Goal: Transaction & Acquisition: Download file/media

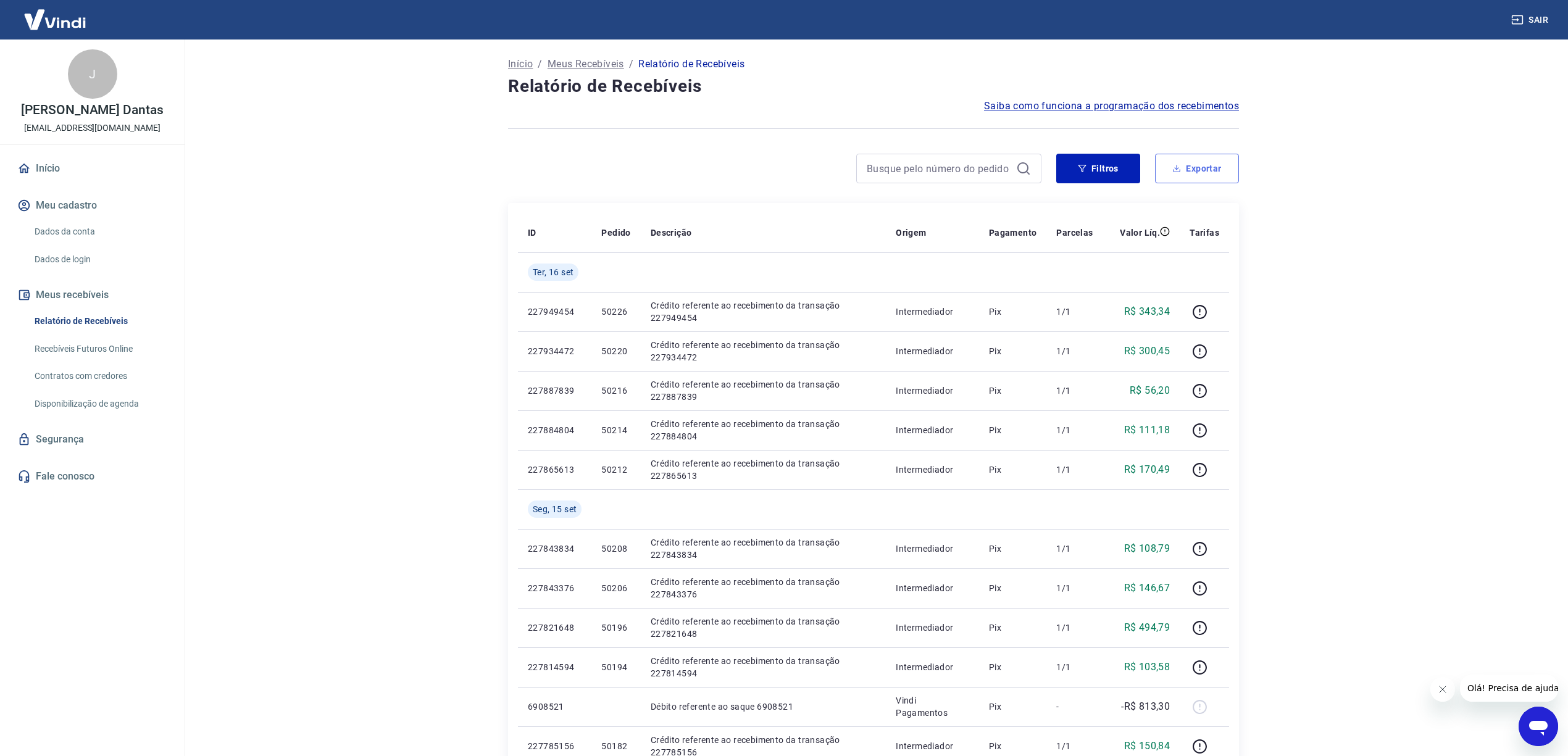
click at [1200, 164] on button "Exportar" at bounding box center [1197, 169] width 84 height 29
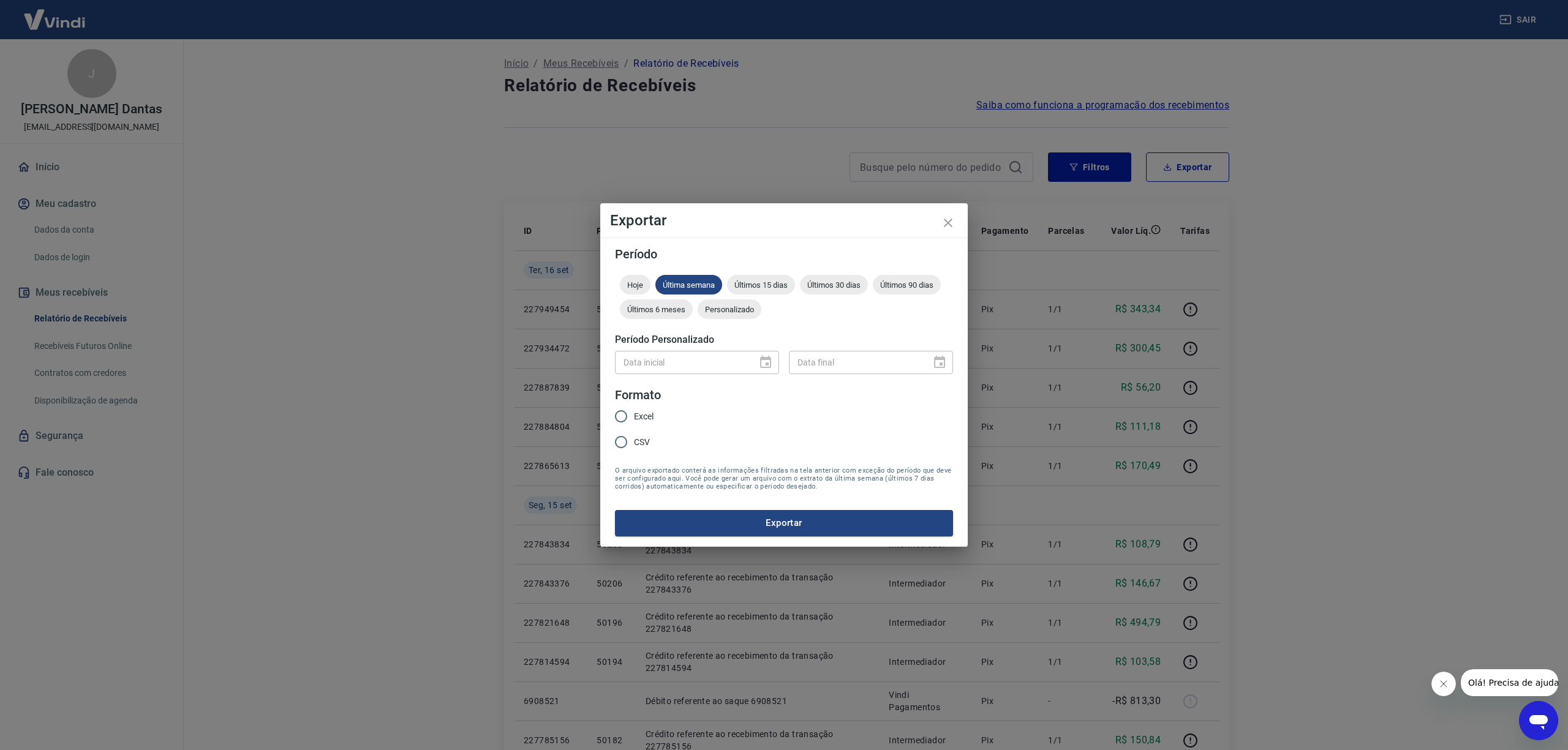
click at [1187, 170] on div "Exportar Período Hoje Última semana Últimos 15 dias Últimos 30 dias Últimos 90 …" at bounding box center [784, 375] width 1568 height 750
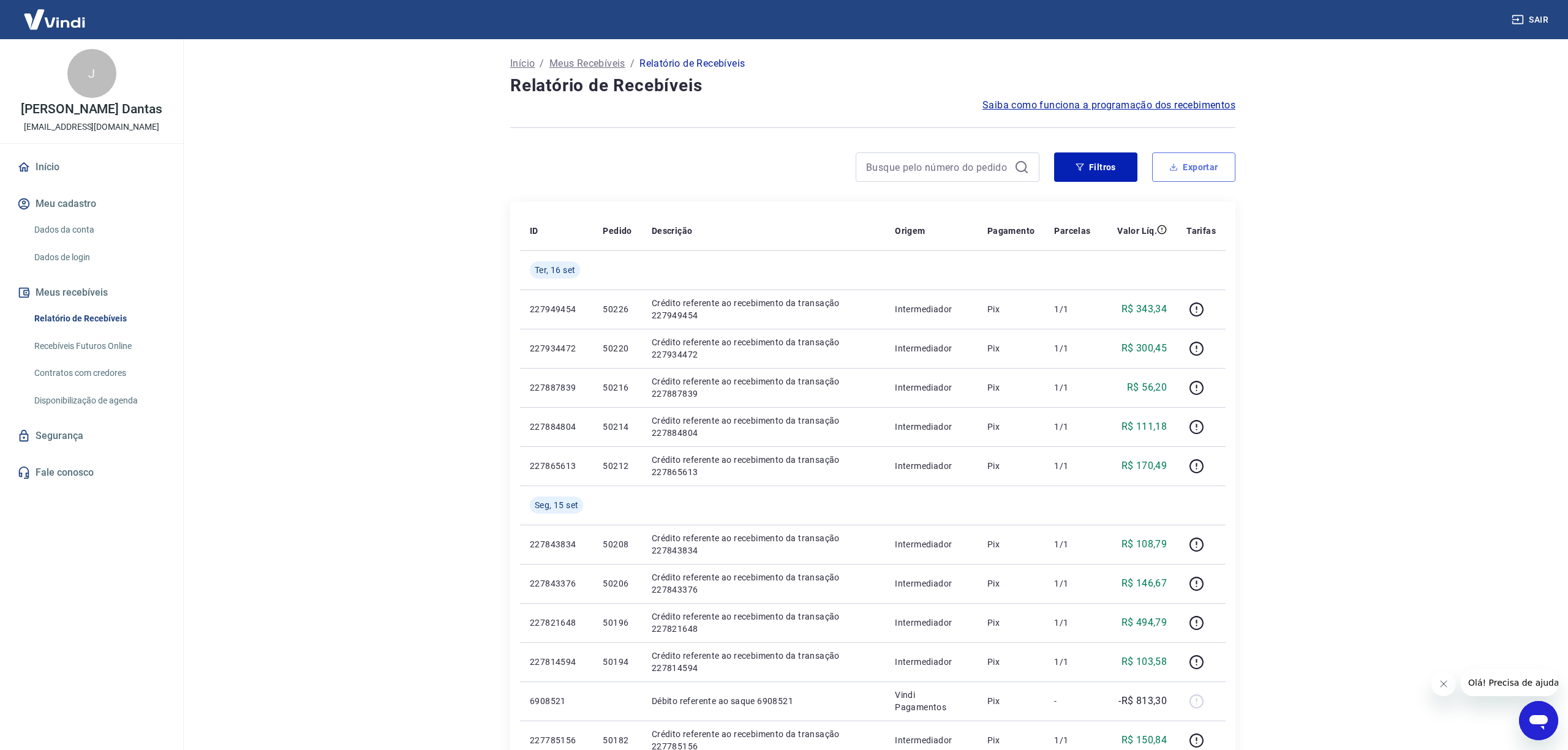
click at [1180, 163] on button "Exportar" at bounding box center [1194, 167] width 83 height 29
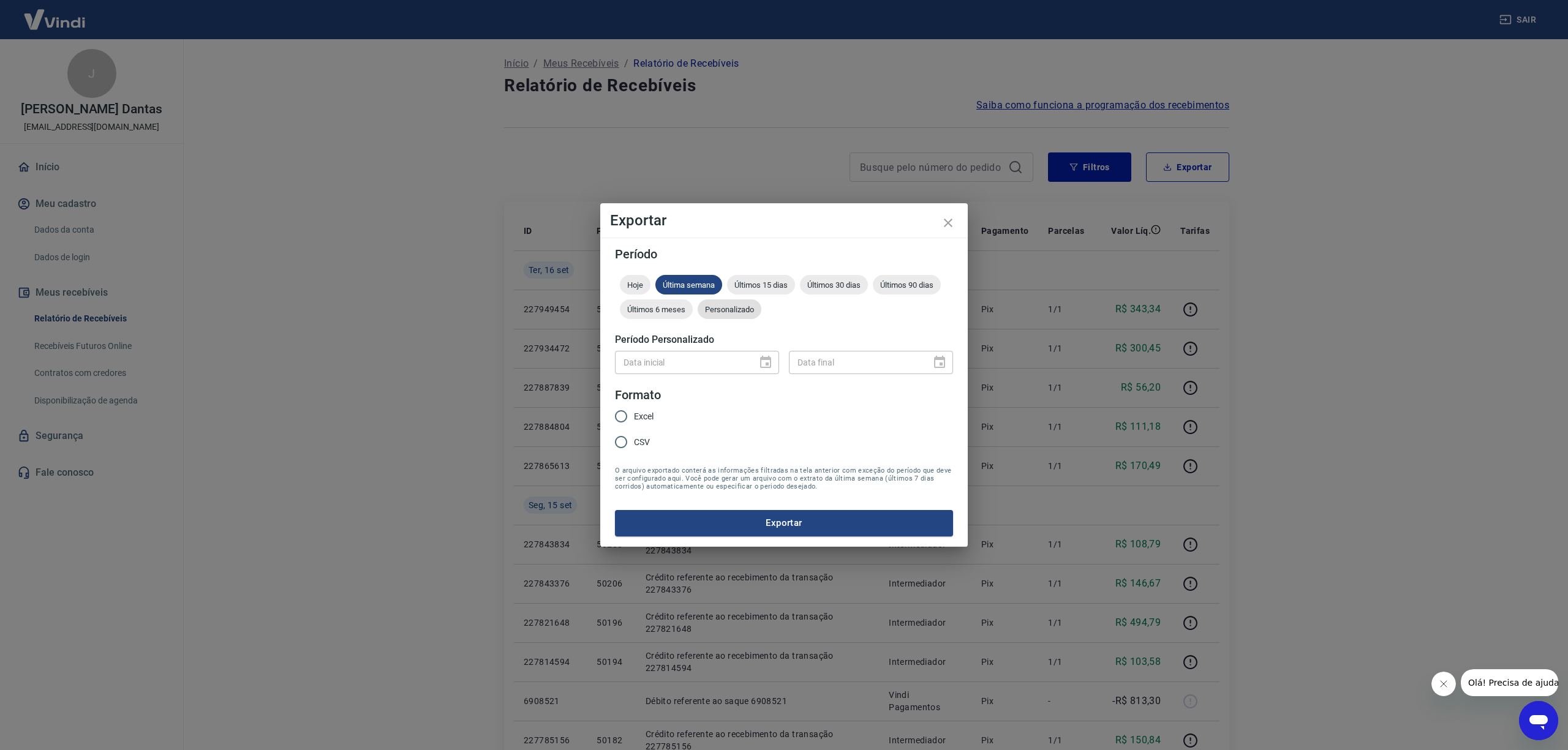
click at [727, 302] on div "Personalizado" at bounding box center [730, 309] width 64 height 19
click at [765, 357] on icon "Choose date" at bounding box center [766, 362] width 11 height 12
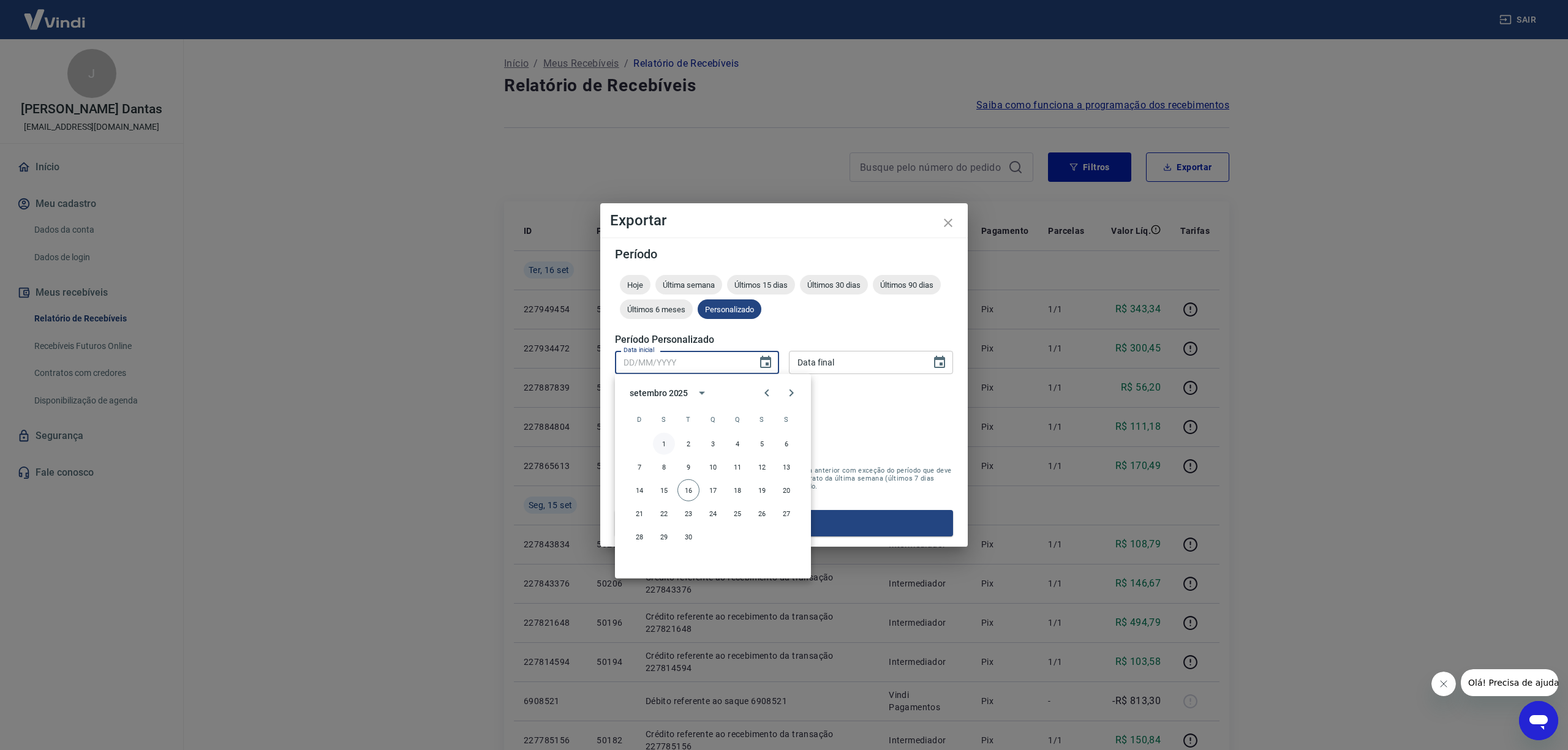
click at [659, 443] on button "1" at bounding box center [664, 444] width 22 height 22
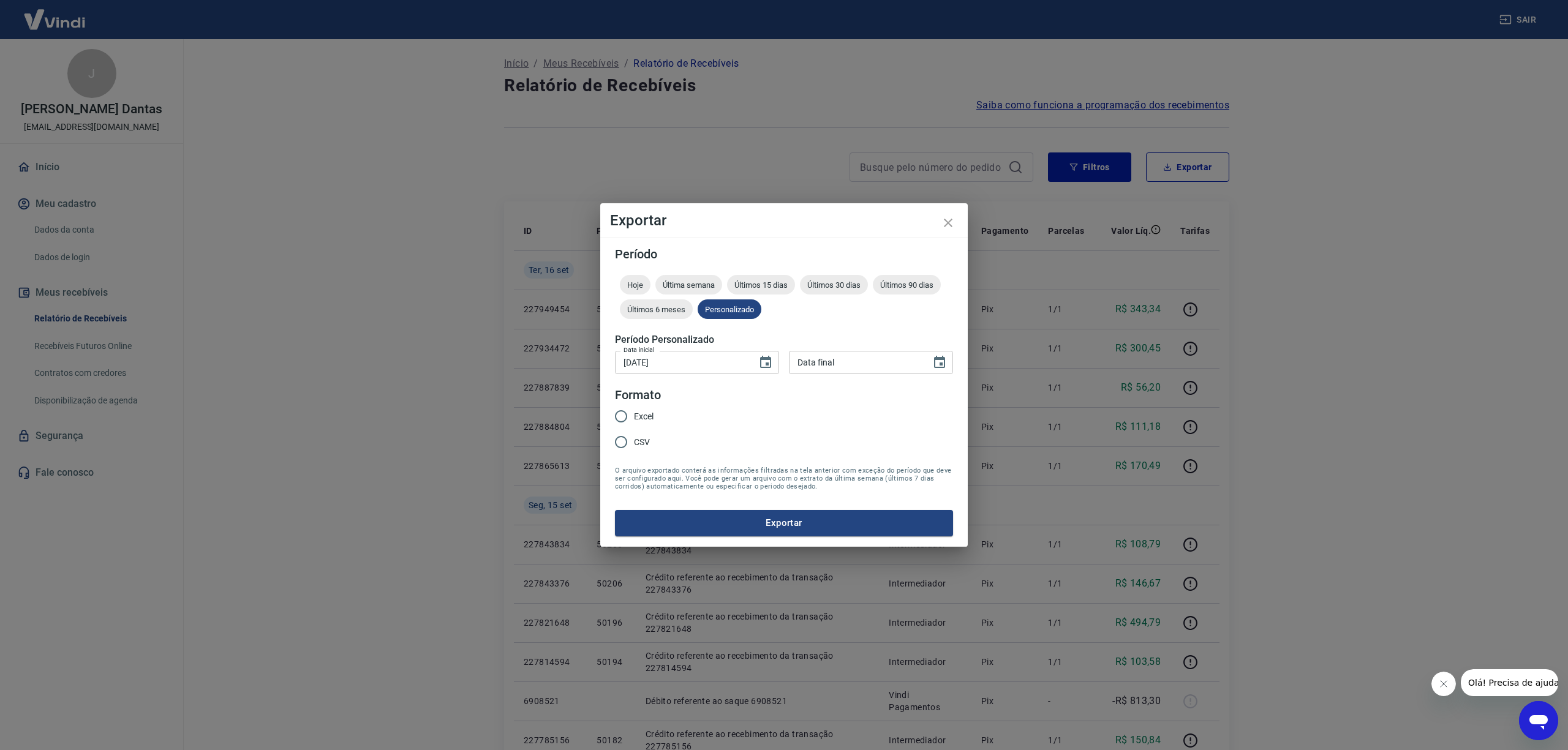
type input "01/09/2025"
click at [941, 360] on icon "Choose date" at bounding box center [940, 362] width 11 height 12
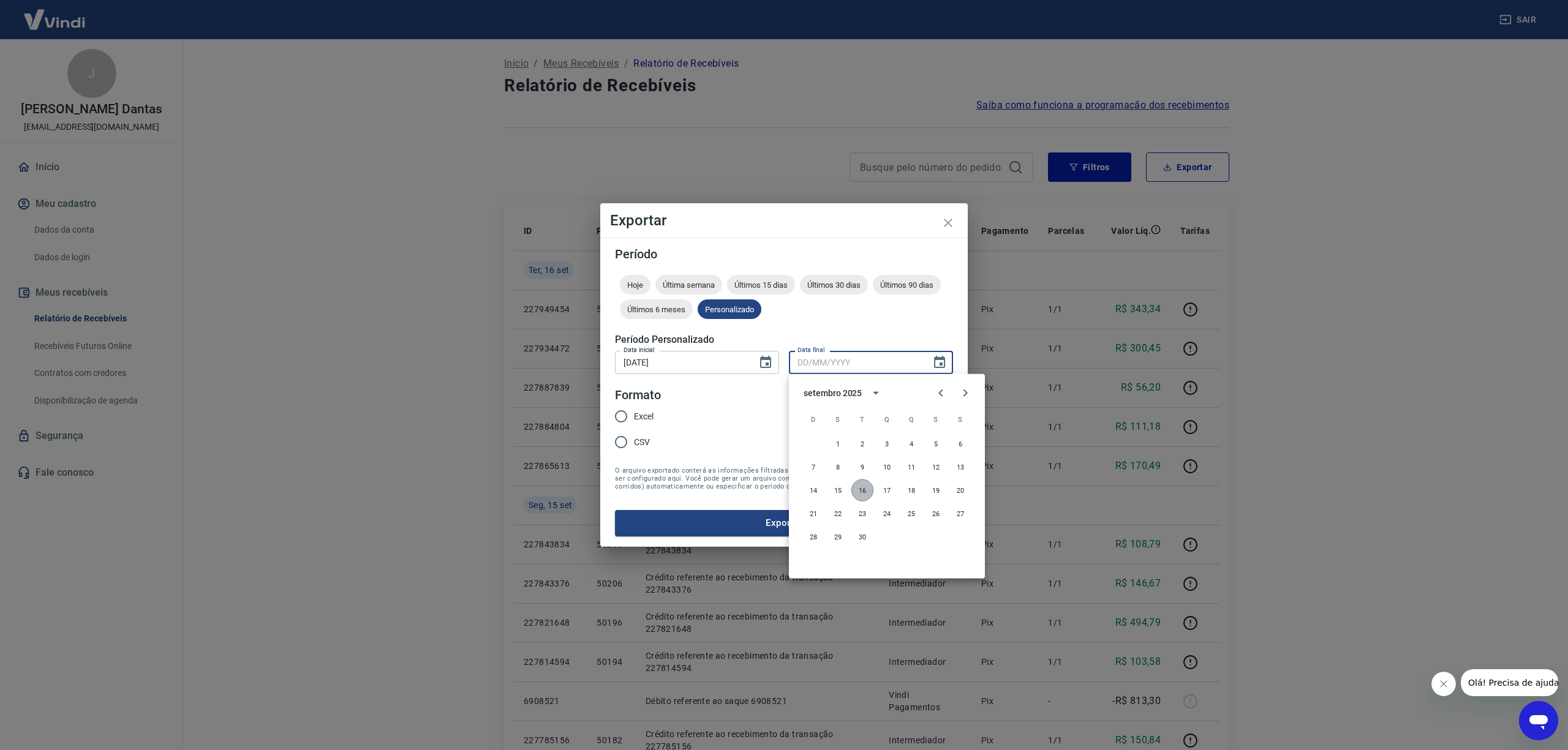
click at [861, 482] on button "16" at bounding box center [863, 491] width 22 height 22
type input "16/09/2025"
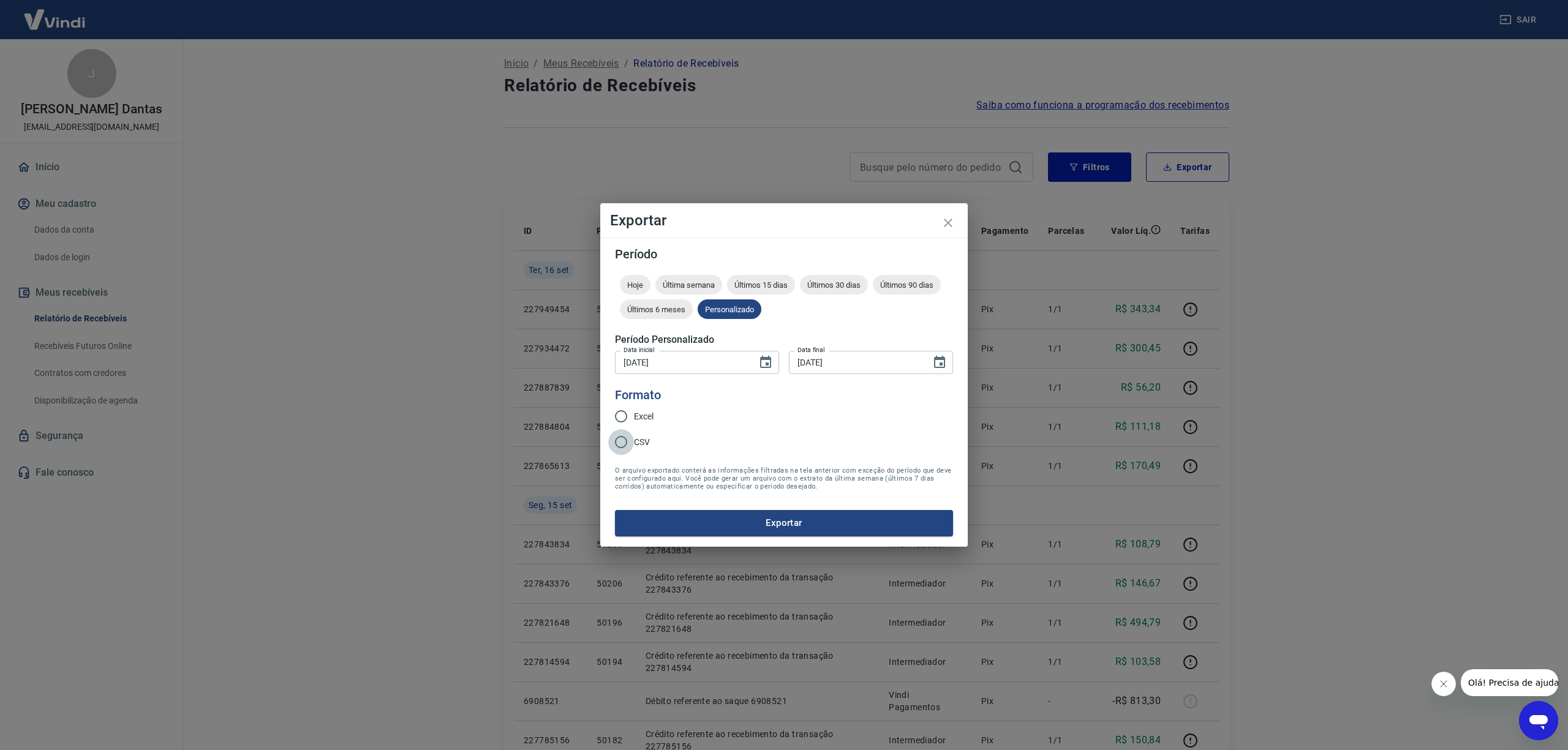
click at [625, 440] on input "CSV" at bounding box center [621, 442] width 26 height 26
radio input "true"
click at [779, 518] on button "Exportar" at bounding box center [784, 522] width 338 height 26
